Goal: Transaction & Acquisition: Purchase product/service

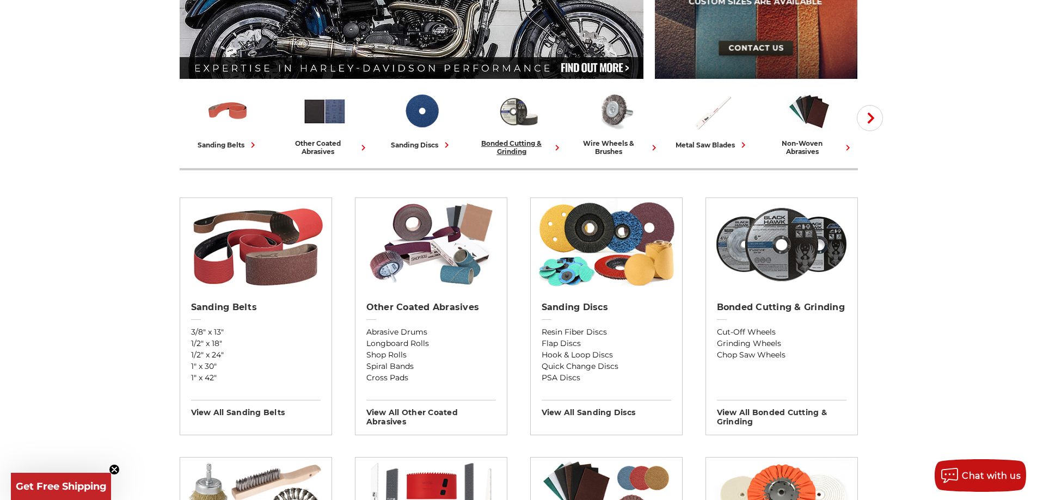
click at [511, 144] on div "bonded cutting & grinding" at bounding box center [519, 147] width 88 height 16
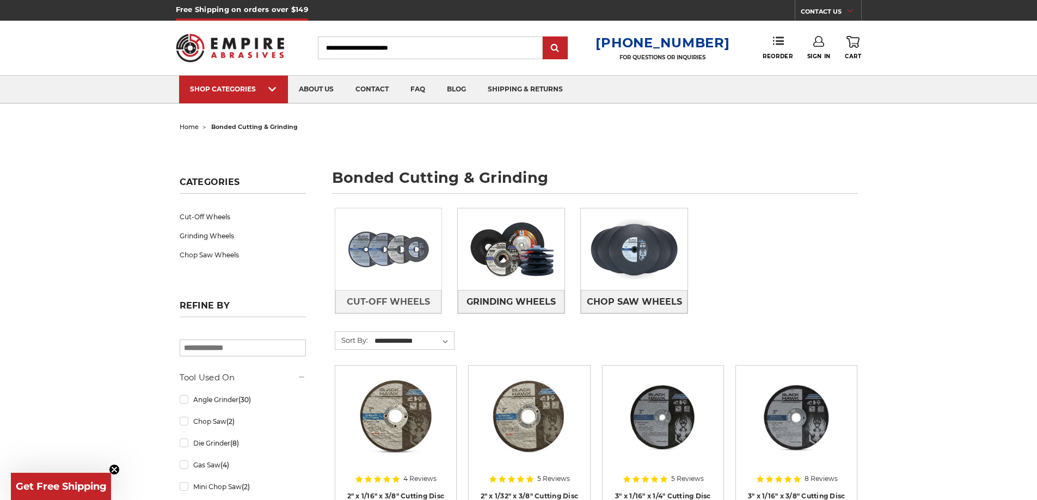
click at [392, 250] on img at bounding box center [388, 249] width 107 height 75
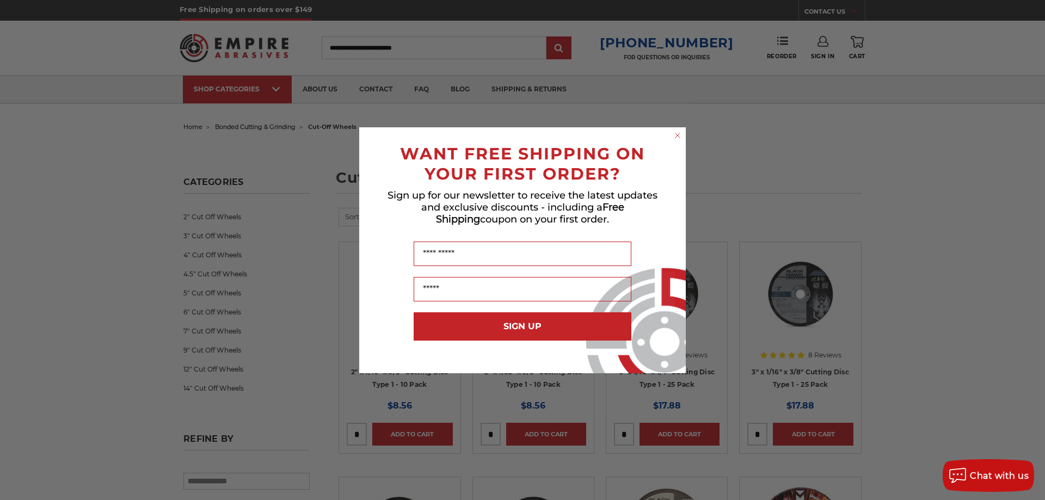
click at [681, 137] on circle "Close dialog" at bounding box center [678, 135] width 10 height 10
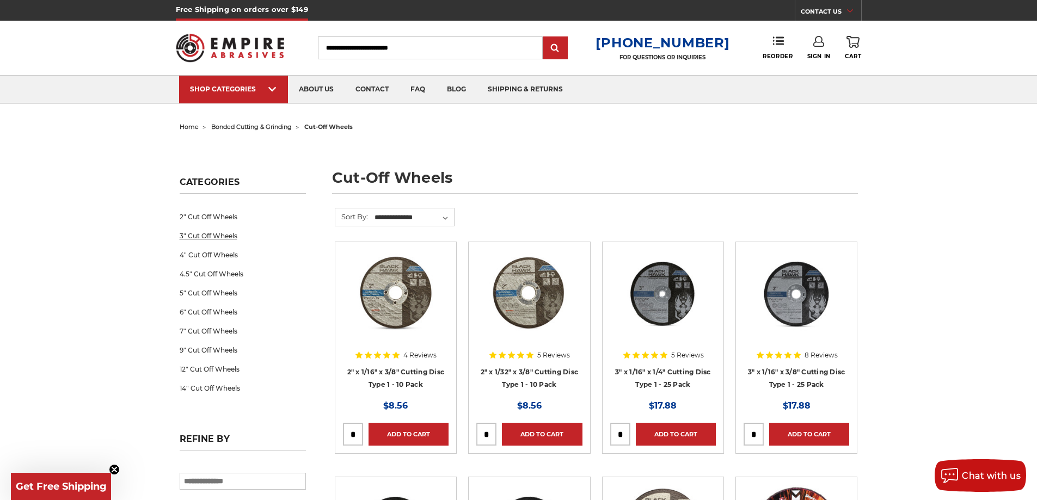
click at [216, 237] on link "3" Cut Off Wheels" at bounding box center [243, 235] width 126 height 19
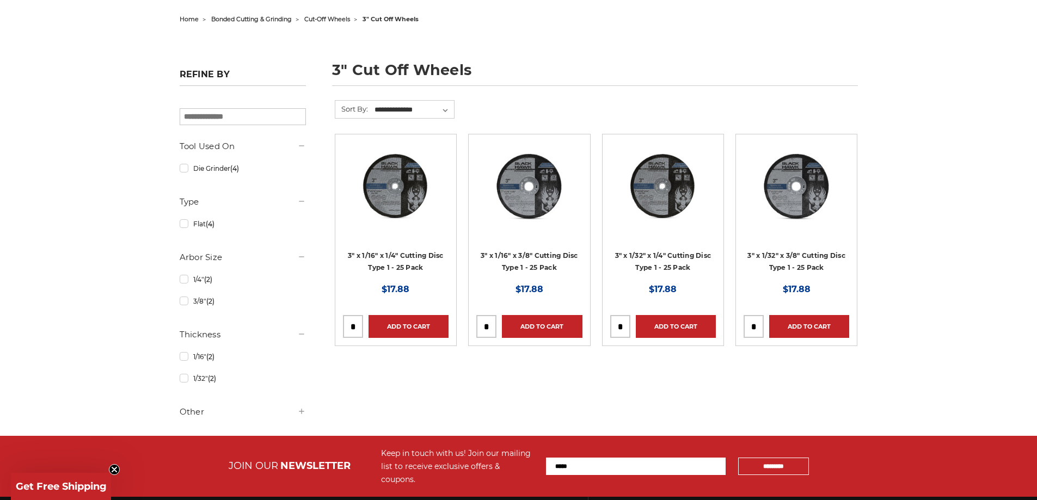
scroll to position [109, 0]
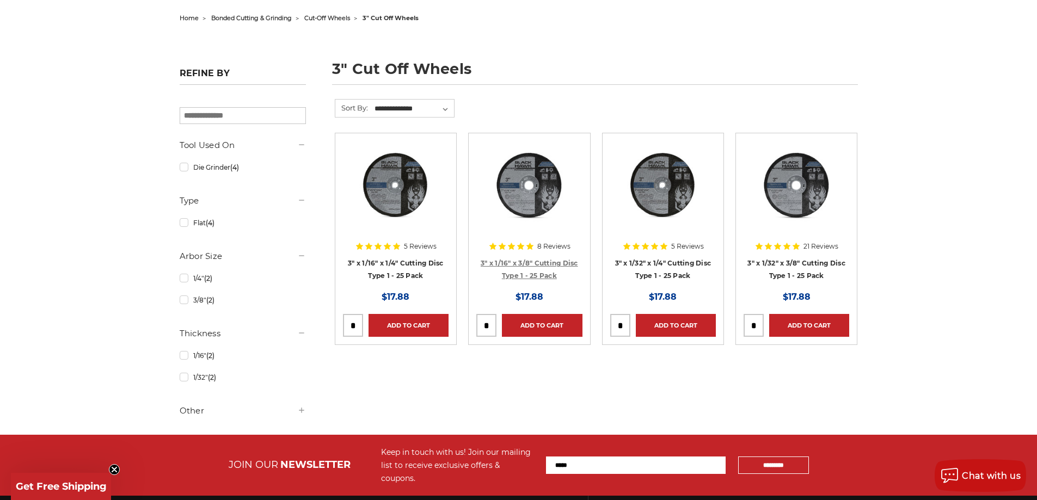
click at [538, 264] on link "3" x 1/16" x 3/8" Cutting Disc Type 1 - 25 Pack" at bounding box center [529, 269] width 97 height 21
